Goal: Answer question/provide support

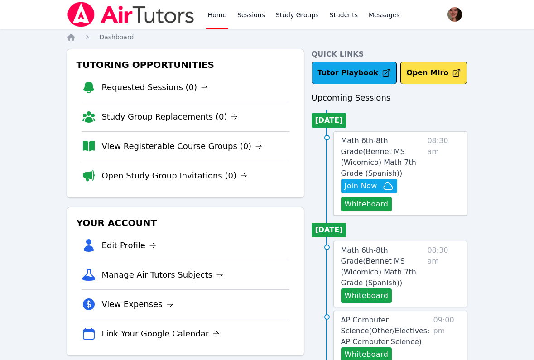
scroll to position [17, 0]
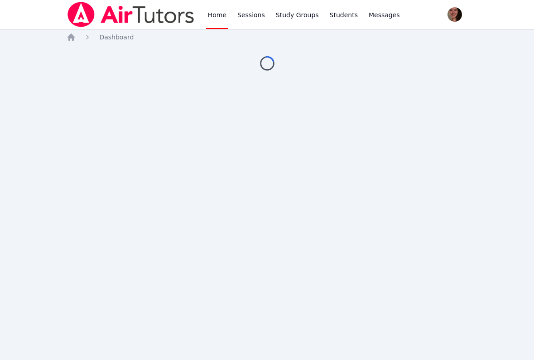
scroll to position [17, 0]
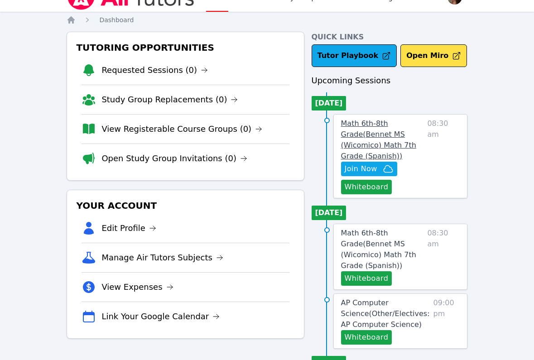
click at [363, 130] on link "Math 6th-8th Grade ( Bennet MS (Wicomico) Math 7th Grade (Spanish) )" at bounding box center [382, 139] width 83 height 43
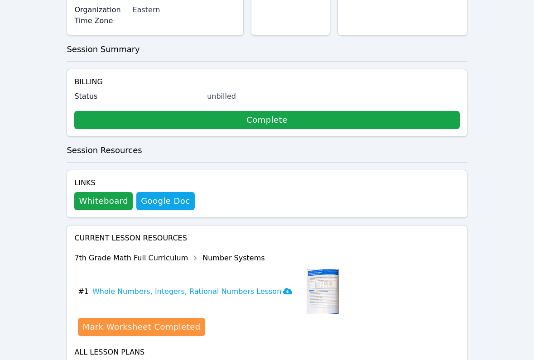
scroll to position [330, 0]
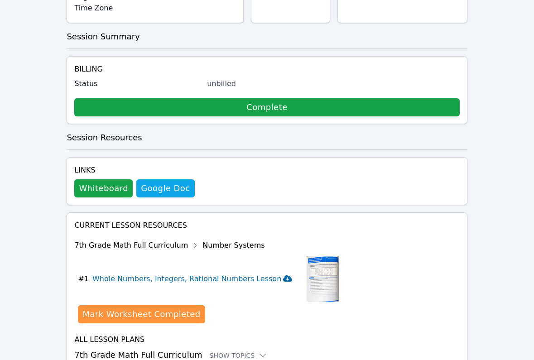
click at [228, 274] on h3 "Whole Numbers, Integers, Rational Numbers Lesson" at bounding box center [192, 279] width 200 height 11
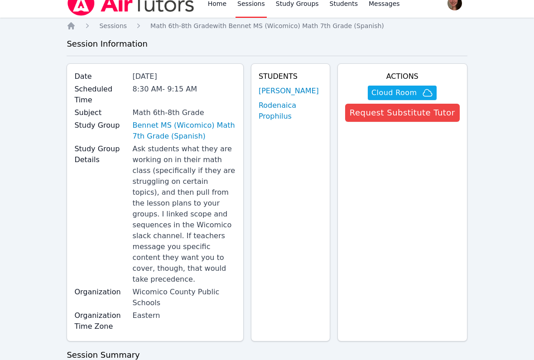
scroll to position [9, 0]
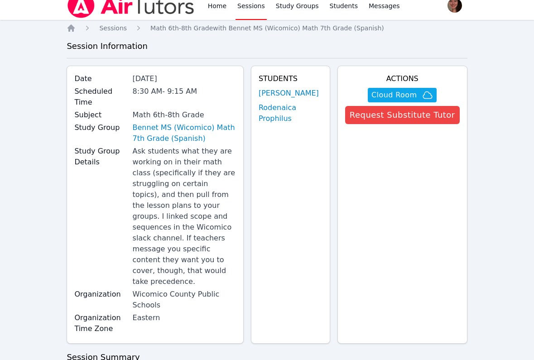
click at [280, 186] on div "Students [PERSON_NAME] Prophilus" at bounding box center [290, 205] width 79 height 278
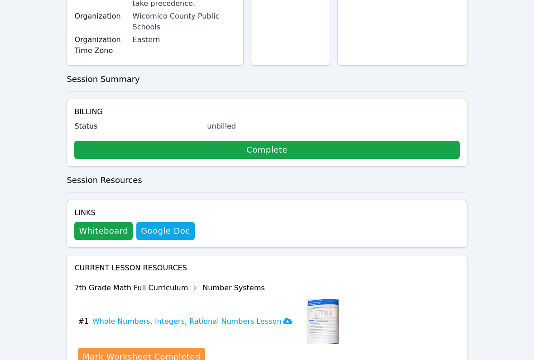
scroll to position [0, 0]
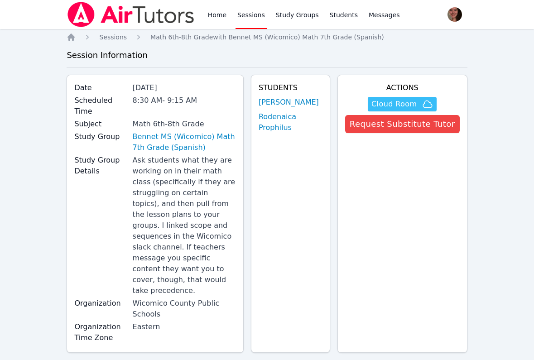
click at [415, 103] on span "Cloud Room" at bounding box center [394, 104] width 45 height 11
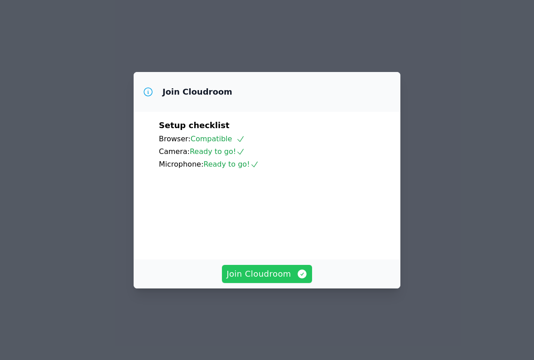
click at [266, 280] on span "Join Cloudroom" at bounding box center [267, 274] width 81 height 13
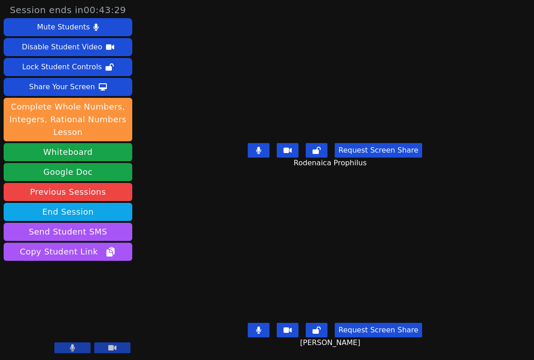
click at [229, 89] on video at bounding box center [335, 72] width 240 height 135
click at [213, 153] on div "Request Screen Share Rodenaica Prophilus" at bounding box center [335, 158] width 249 height 36
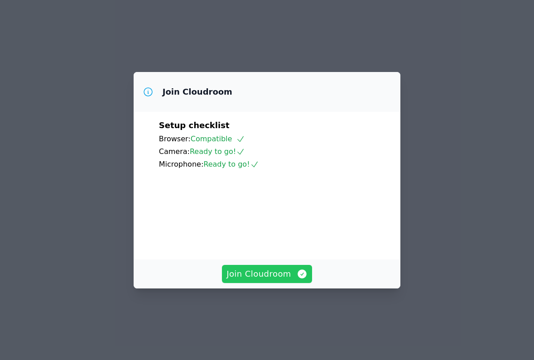
click at [265, 280] on span "Join Cloudroom" at bounding box center [267, 274] width 81 height 13
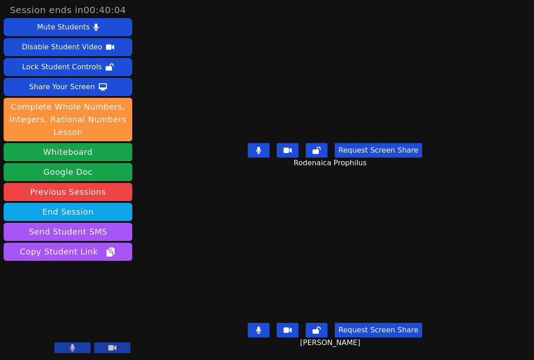
click at [265, 145] on button at bounding box center [259, 150] width 22 height 14
click at [267, 152] on button at bounding box center [259, 150] width 22 height 14
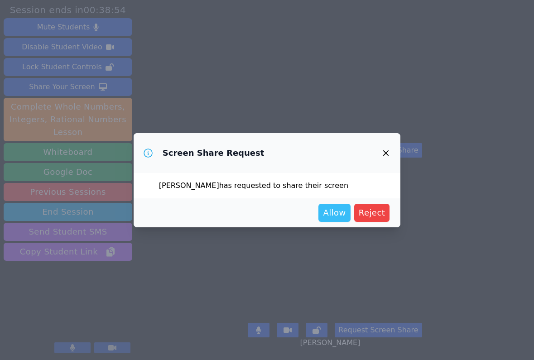
click at [338, 215] on span "Allow" at bounding box center [334, 213] width 23 height 13
click at [334, 210] on span "Allow" at bounding box center [334, 213] width 23 height 13
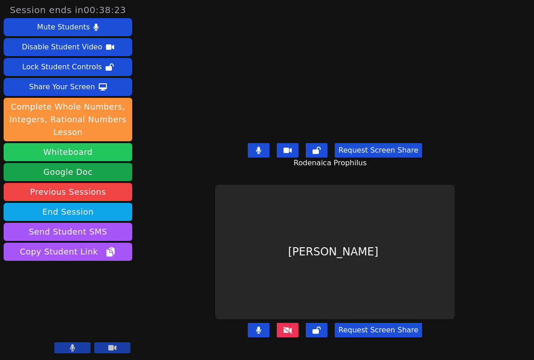
click at [112, 152] on button "Whiteboard" at bounding box center [68, 152] width 129 height 18
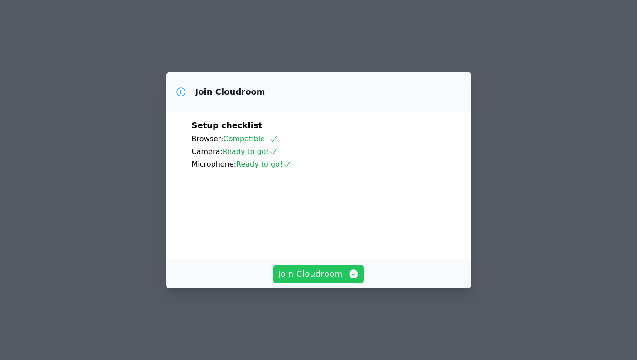
click at [298, 280] on span "Join Cloudroom" at bounding box center [318, 274] width 81 height 13
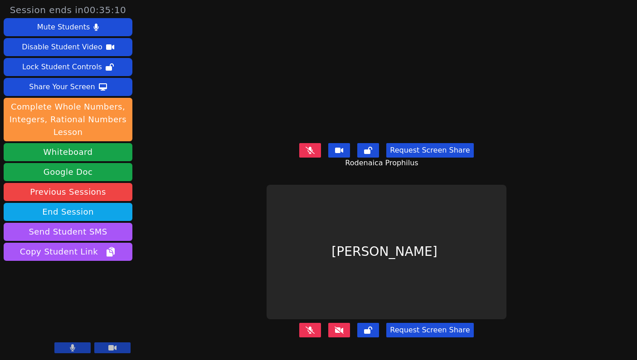
click at [342, 328] on icon at bounding box center [338, 330] width 9 height 7
click at [319, 328] on button at bounding box center [310, 330] width 22 height 14
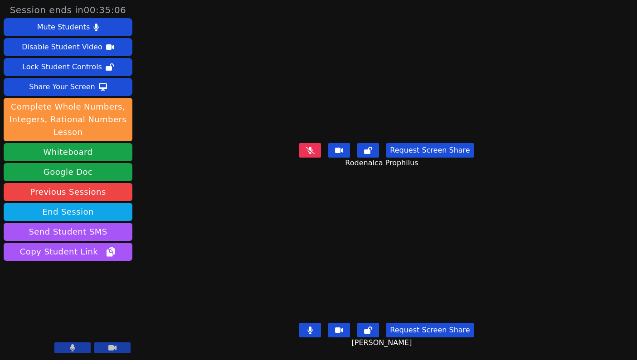
click at [314, 151] on icon at bounding box center [309, 150] width 9 height 7
drag, startPoint x: 635, startPoint y: 212, endPoint x: 399, endPoint y: 221, distance: 235.8
click at [399, 221] on div "Session ends in 00:32:22 Mute Students Disable Student Video Lock Student Contr…" at bounding box center [318, 180] width 637 height 360
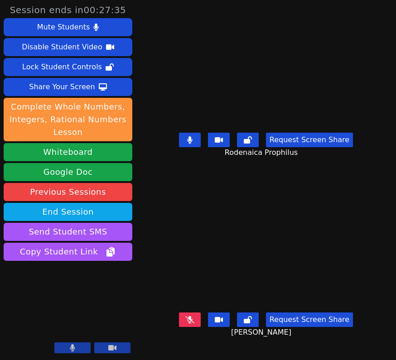
click at [194, 324] on icon at bounding box center [189, 319] width 9 height 7
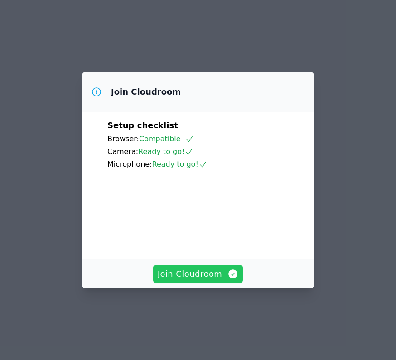
click at [182, 282] on button "Join Cloudroom" at bounding box center [198, 274] width 90 height 18
click at [208, 280] on span "Join Cloudroom" at bounding box center [198, 274] width 81 height 13
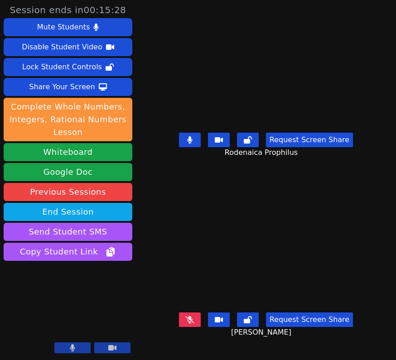
click at [193, 324] on icon at bounding box center [189, 319] width 9 height 7
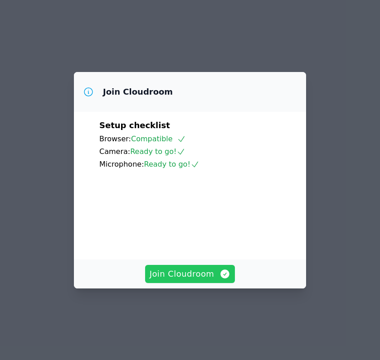
click at [200, 280] on span "Join Cloudroom" at bounding box center [190, 274] width 81 height 13
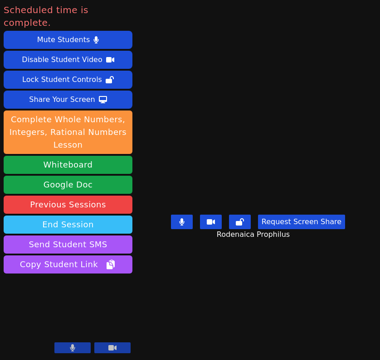
click at [83, 216] on button "End Session" at bounding box center [68, 225] width 129 height 18
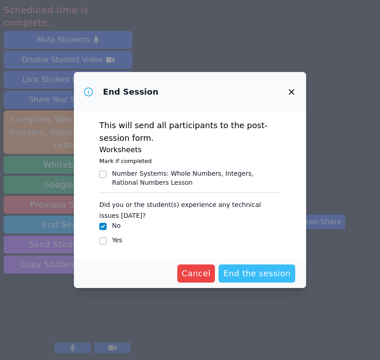
click at [253, 273] on span "End the session" at bounding box center [257, 273] width 68 height 13
